Goal: Navigation & Orientation: Go to known website

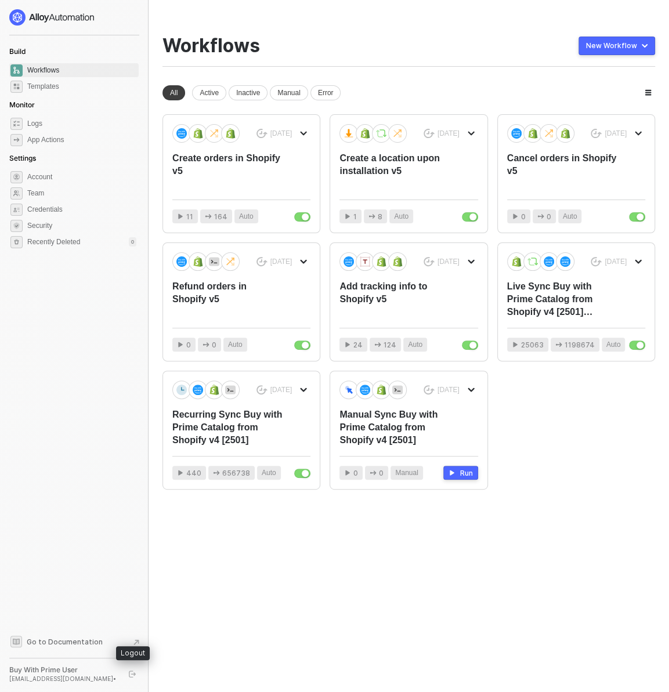
click at [131, 677] on icon "logout" at bounding box center [132, 674] width 7 height 7
